Goal: Entertainment & Leisure: Consume media (video, audio)

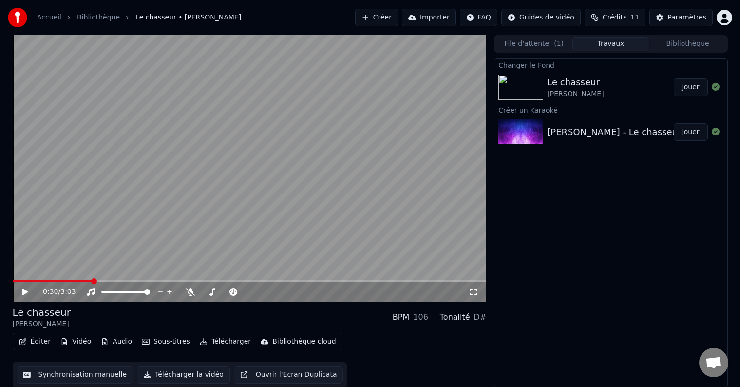
scroll to position [0, 0]
click at [209, 339] on button "Télécharger" at bounding box center [225, 341] width 59 height 14
click at [447, 18] on button "Importer" at bounding box center [429, 18] width 54 height 18
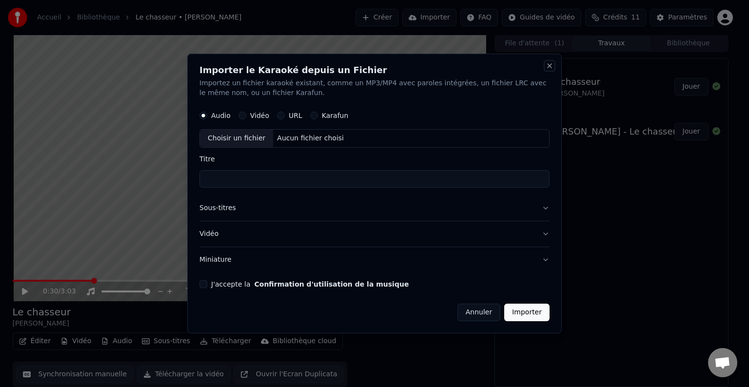
click at [549, 64] on button "Close" at bounding box center [549, 66] width 8 height 8
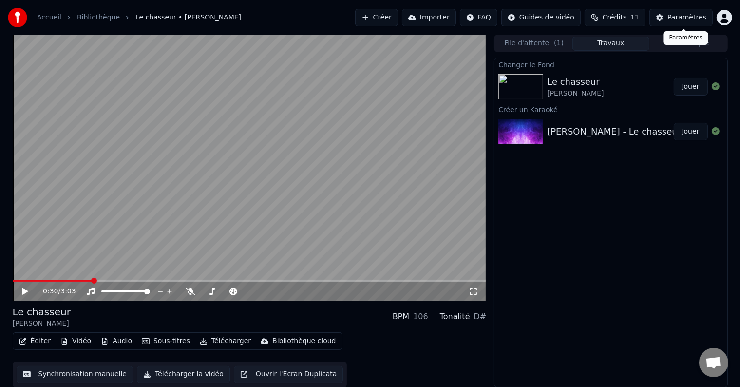
click at [673, 19] on div "Paramètres" at bounding box center [687, 18] width 39 height 10
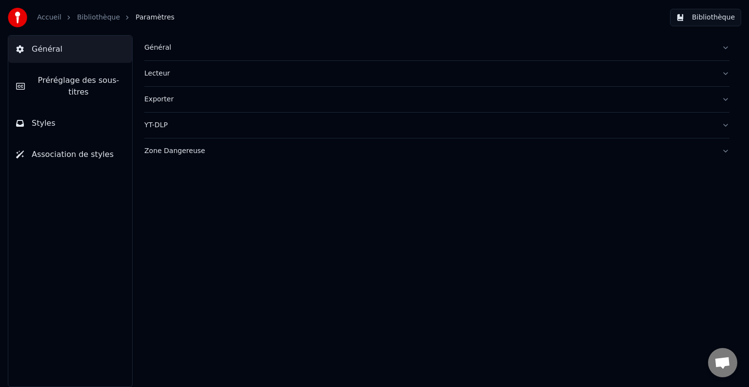
click at [157, 98] on div "Exporter" at bounding box center [428, 100] width 569 height 10
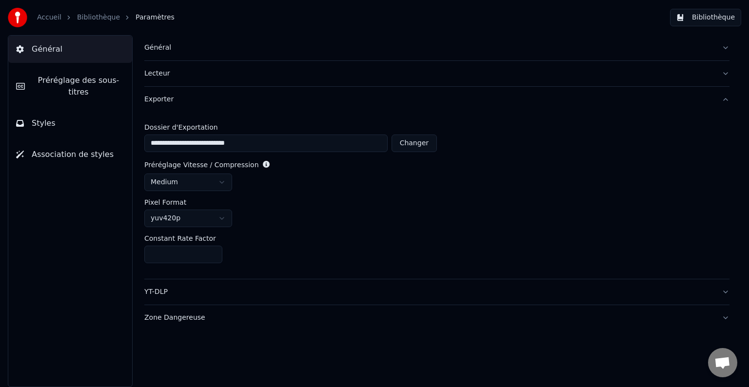
click at [725, 317] on button "Zone Dangereuse" at bounding box center [436, 317] width 585 height 25
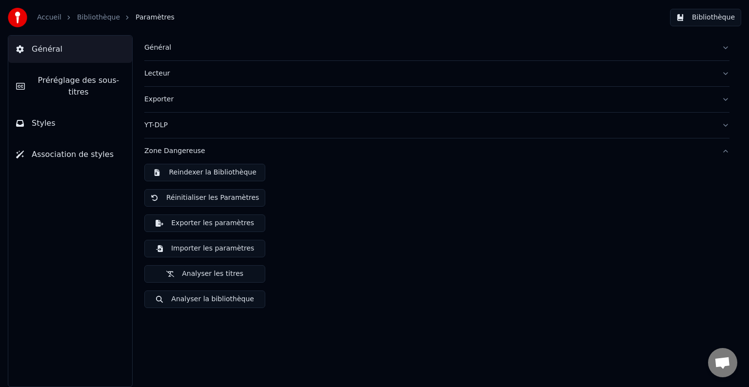
click at [724, 94] on button "Exporter" at bounding box center [436, 99] width 585 height 25
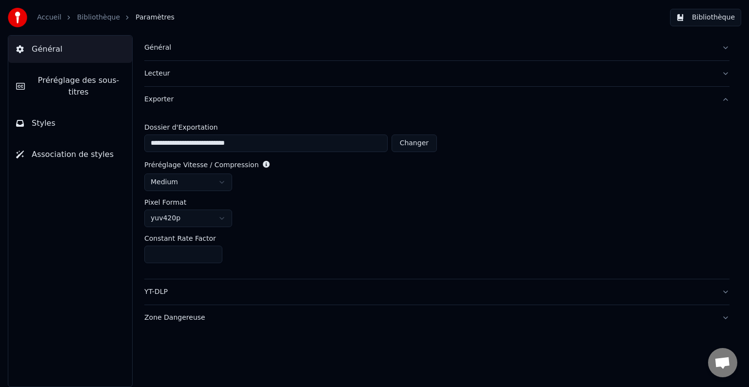
click at [551, 199] on div "Pixel Format" at bounding box center [436, 202] width 585 height 7
click at [168, 48] on div "Général" at bounding box center [428, 48] width 569 height 10
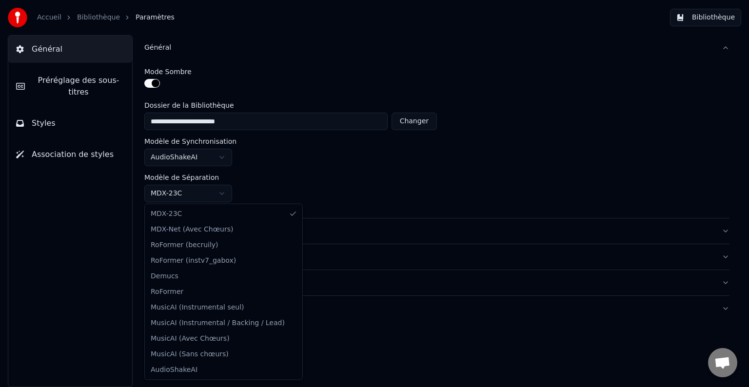
click at [217, 191] on html "**********" at bounding box center [374, 193] width 749 height 387
drag, startPoint x: 399, startPoint y: 164, endPoint x: 393, endPoint y: 163, distance: 5.9
click at [399, 164] on html "**********" at bounding box center [374, 193] width 749 height 387
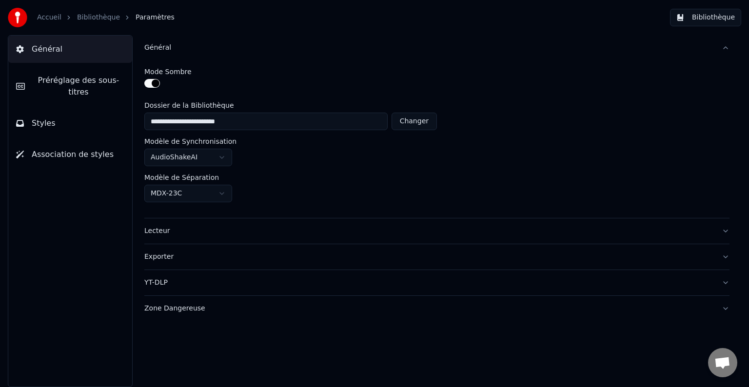
click at [95, 16] on link "Bibliothèque" at bounding box center [98, 18] width 43 height 10
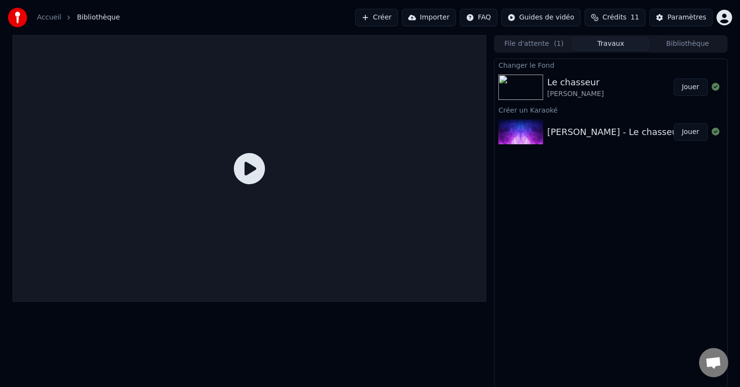
click at [515, 133] on img at bounding box center [521, 131] width 45 height 25
click at [521, 89] on img at bounding box center [521, 87] width 45 height 25
click at [535, 119] on div "[PERSON_NAME] - Le chasseur (Audio Officiel) Jouer" at bounding box center [611, 132] width 233 height 33
click at [528, 87] on img at bounding box center [521, 87] width 45 height 25
click at [253, 169] on icon at bounding box center [249, 168] width 31 height 31
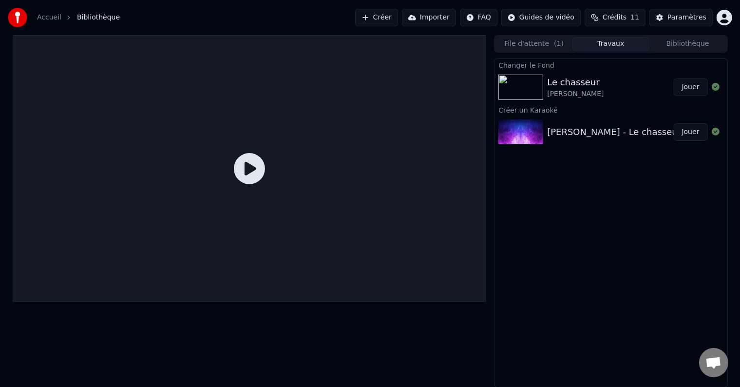
click at [246, 166] on icon at bounding box center [249, 168] width 31 height 31
click at [693, 85] on button "Jouer" at bounding box center [691, 87] width 34 height 18
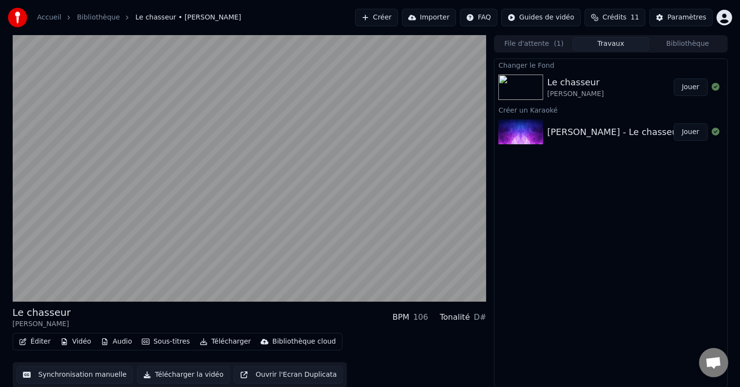
click at [603, 125] on div "[PERSON_NAME] - Le chasseur (Audio Officiel)" at bounding box center [648, 132] width 202 height 14
click at [686, 131] on button "Jouer" at bounding box center [691, 132] width 34 height 18
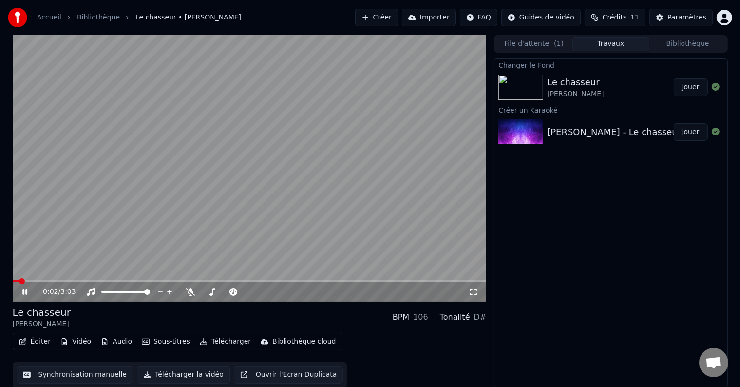
click at [221, 191] on video at bounding box center [250, 168] width 474 height 267
